Goal: Transaction & Acquisition: Obtain resource

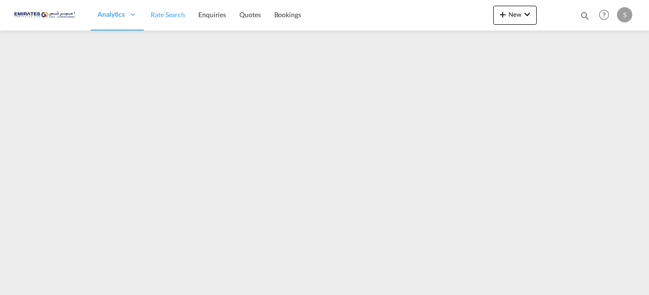
click at [167, 15] on span "Rate Search" at bounding box center [168, 15] width 34 height 8
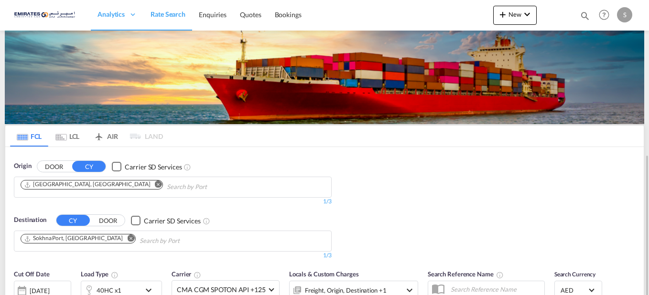
scroll to position [96, 0]
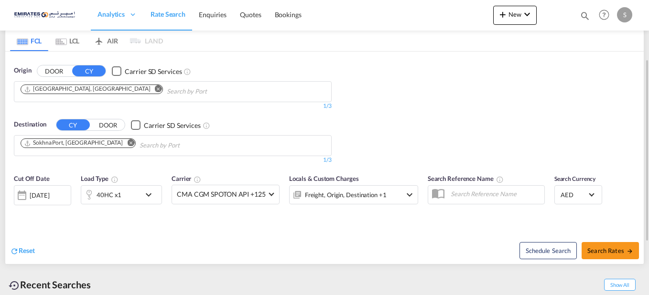
click at [127, 143] on md-icon "Remove" at bounding box center [130, 143] width 7 height 7
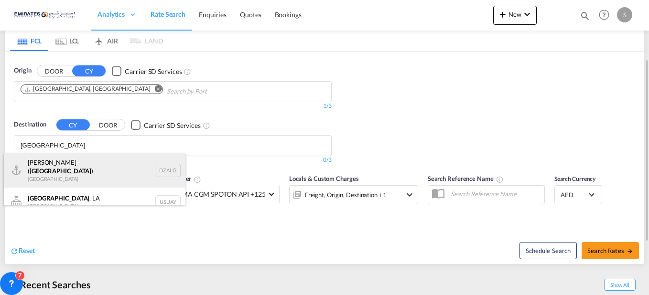
type input "[GEOGRAPHIC_DATA]"
click at [95, 169] on div "[GEOGRAPHIC_DATA] ( [GEOGRAPHIC_DATA] ) [GEOGRAPHIC_DATA] [GEOGRAPHIC_DATA]" at bounding box center [95, 170] width 182 height 34
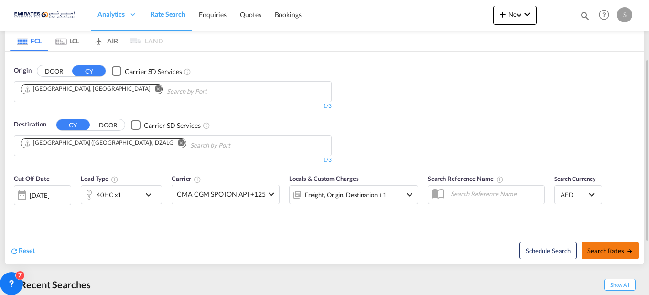
click at [597, 251] on span "Search Rates" at bounding box center [610, 251] width 46 height 8
type input "AEJEA to DZALG / [DATE]"
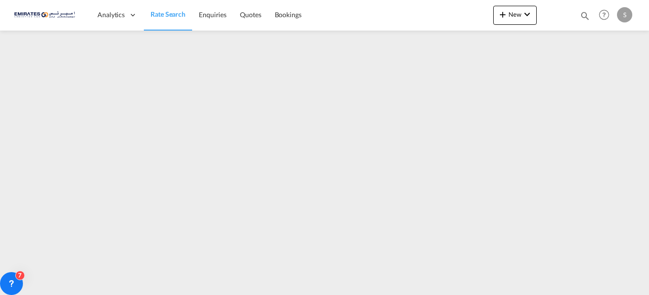
click at [168, 15] on span "Rate Search" at bounding box center [168, 14] width 35 height 8
